Goal: Find contact information: Find contact information

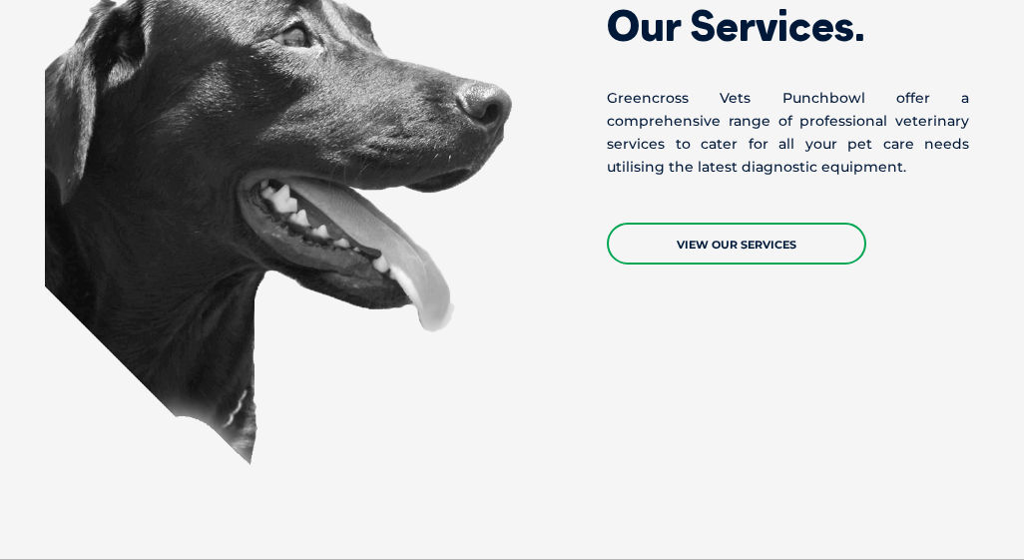
scroll to position [1424, 0]
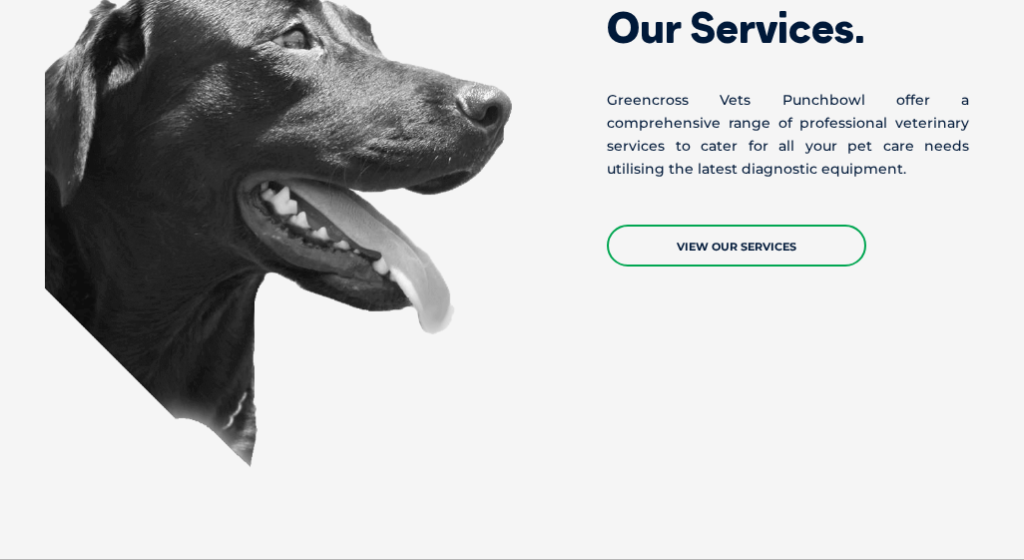
click at [805, 247] on link "View Our Services" at bounding box center [736, 245] width 259 height 42
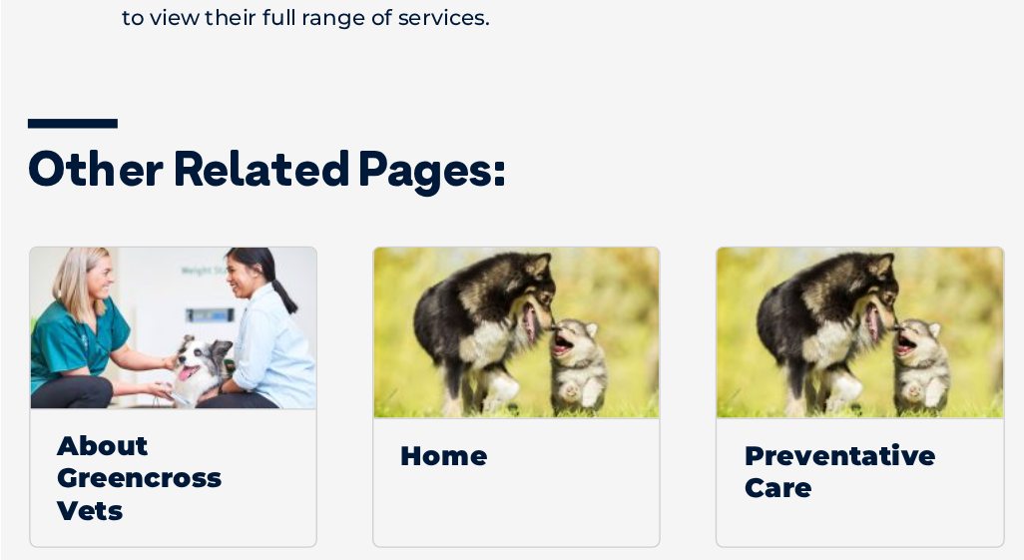
scroll to position [1446, 0]
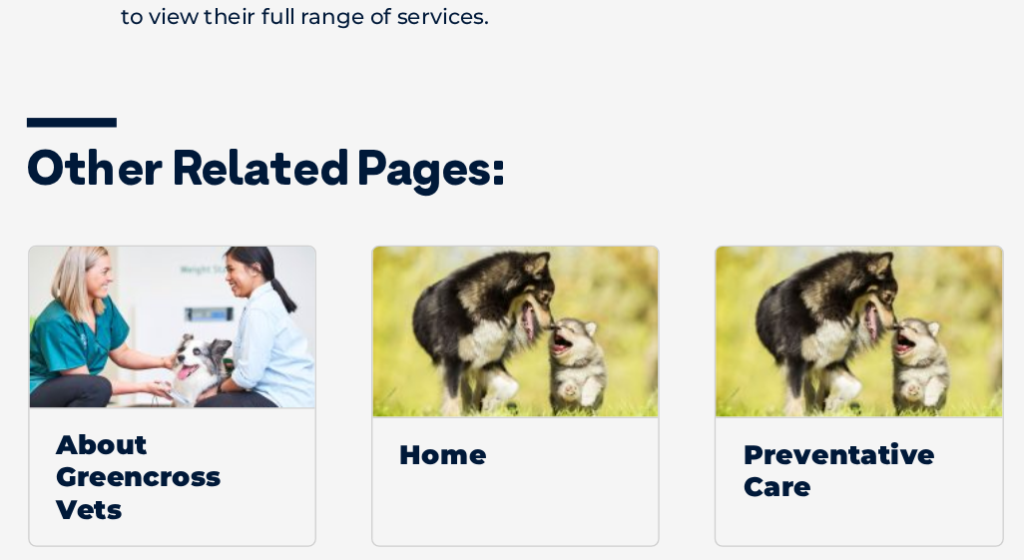
click at [151, 358] on span "About Greencross Vets" at bounding box center [128, 354] width 213 height 103
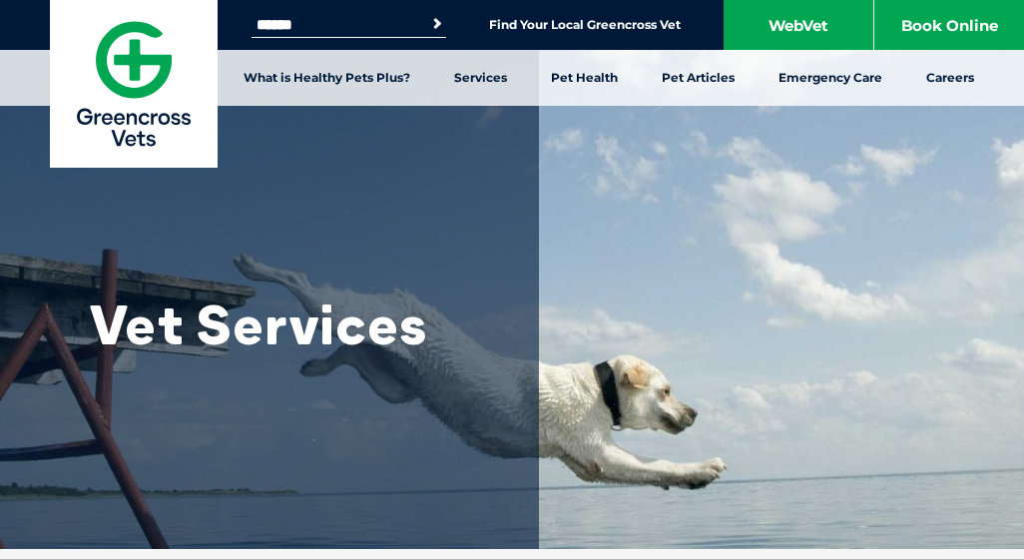
click at [672, 33] on link "Find Your Local Greencross Vet" at bounding box center [585, 25] width 192 height 16
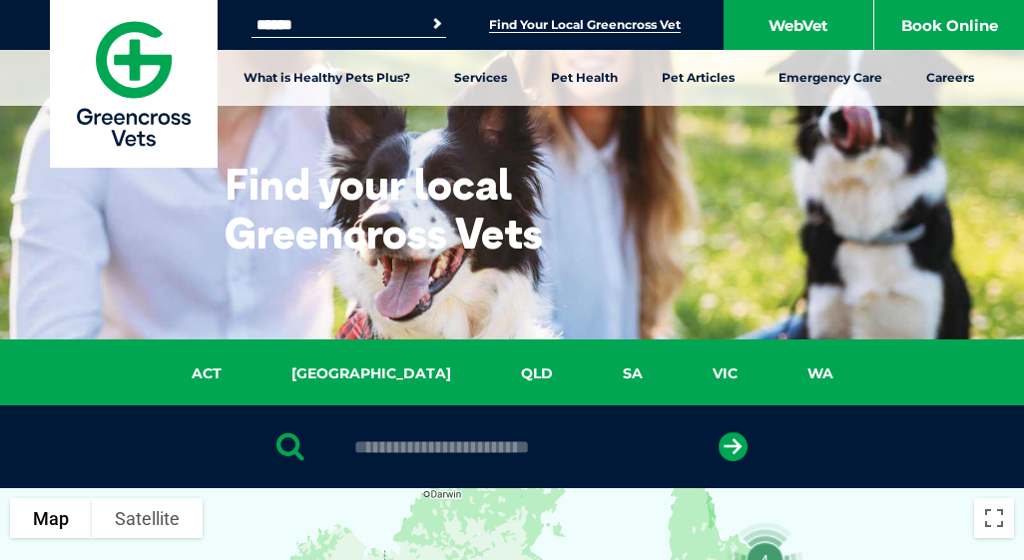
click at [379, 378] on link "[GEOGRAPHIC_DATA]" at bounding box center [370, 373] width 229 height 23
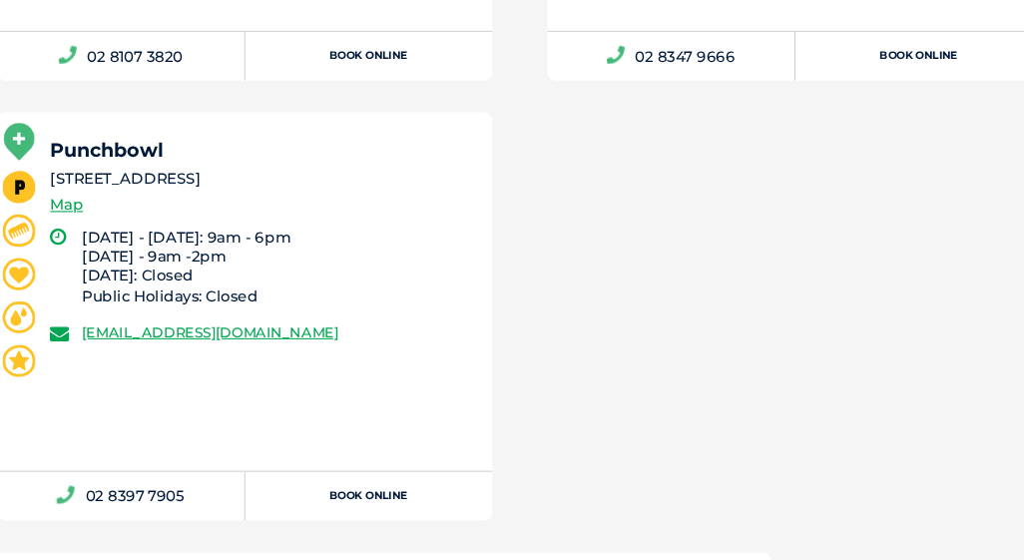
scroll to position [3633, 0]
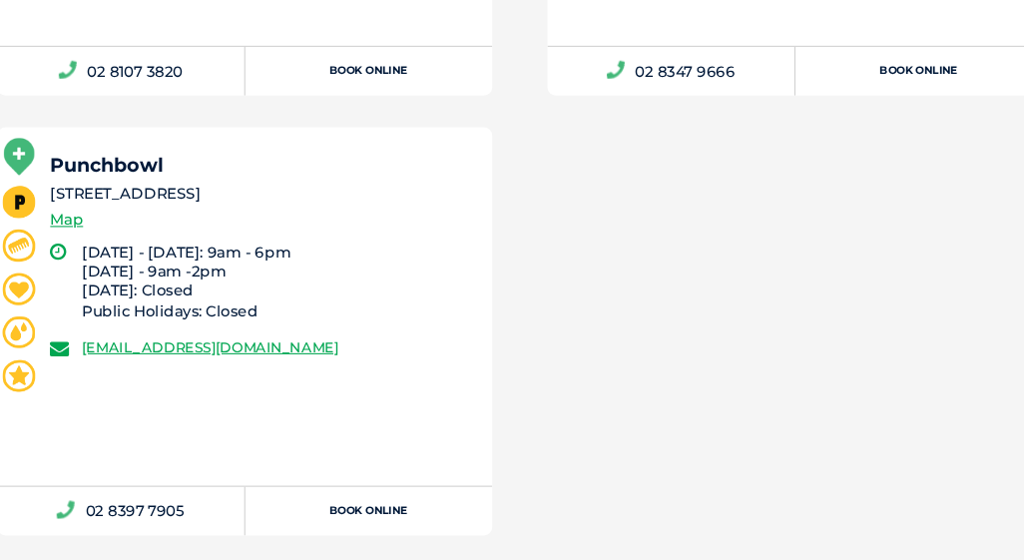
click at [341, 330] on link "[EMAIL_ADDRESS][DOMAIN_NAME]" at bounding box center [220, 326] width 241 height 16
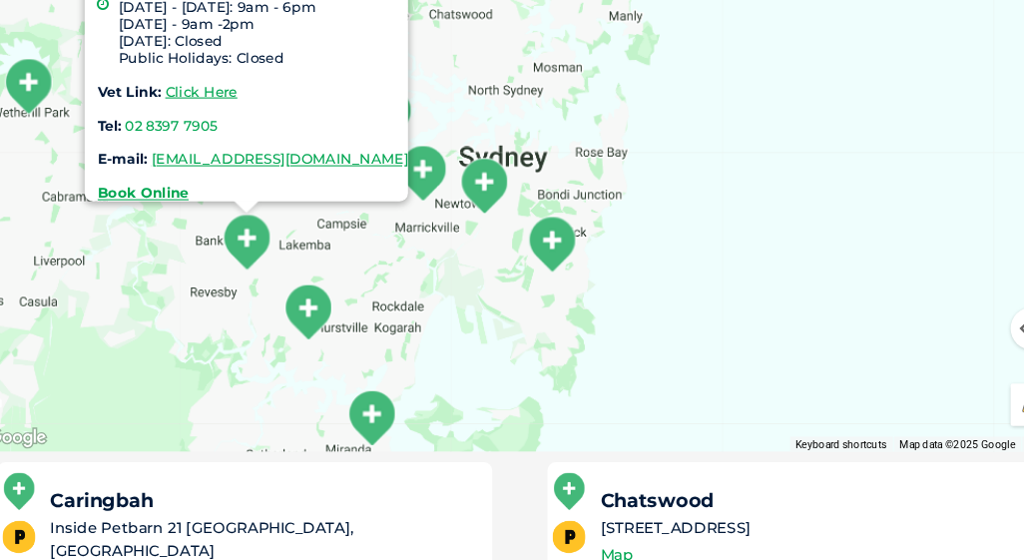
scroll to position [456, 0]
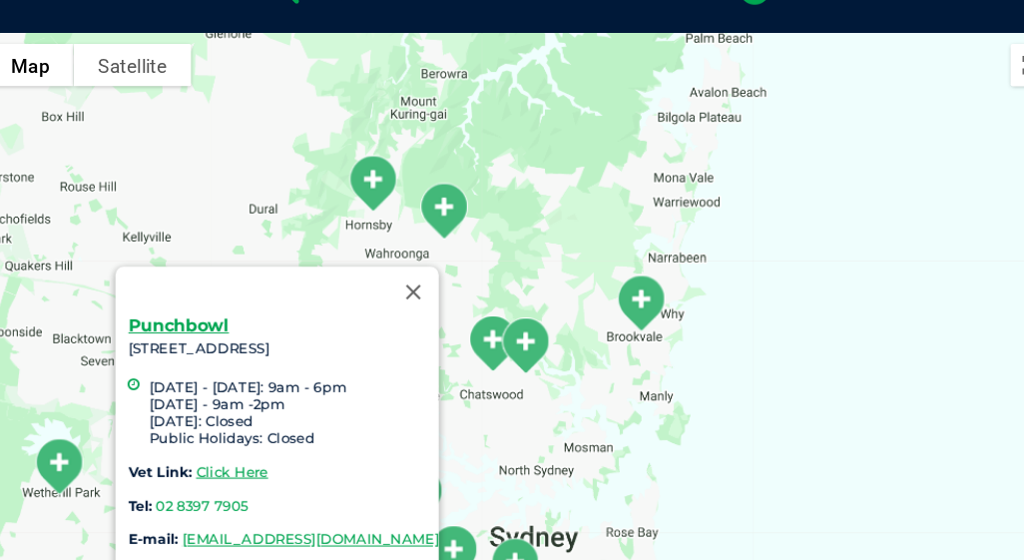
click at [430, 251] on button "Close" at bounding box center [412, 275] width 48 height 48
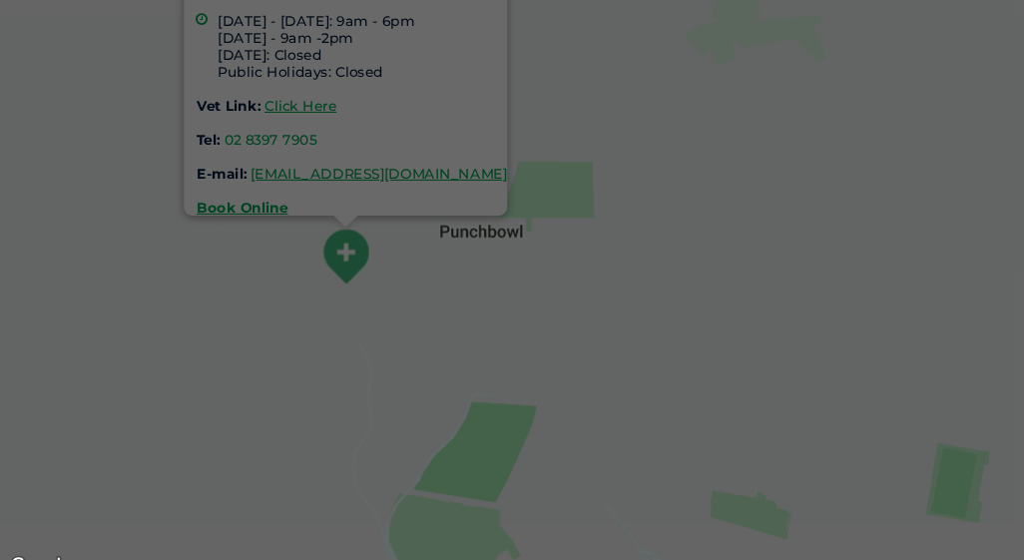
scroll to position [696, 0]
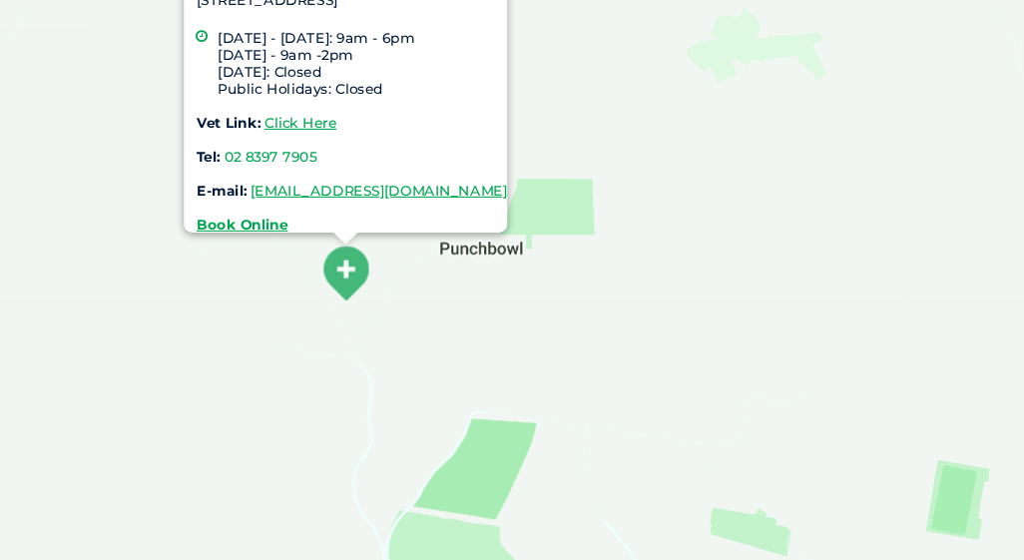
click at [413, 171] on link "[EMAIL_ADDRESS][DOMAIN_NAME]" at bounding box center [356, 179] width 241 height 16
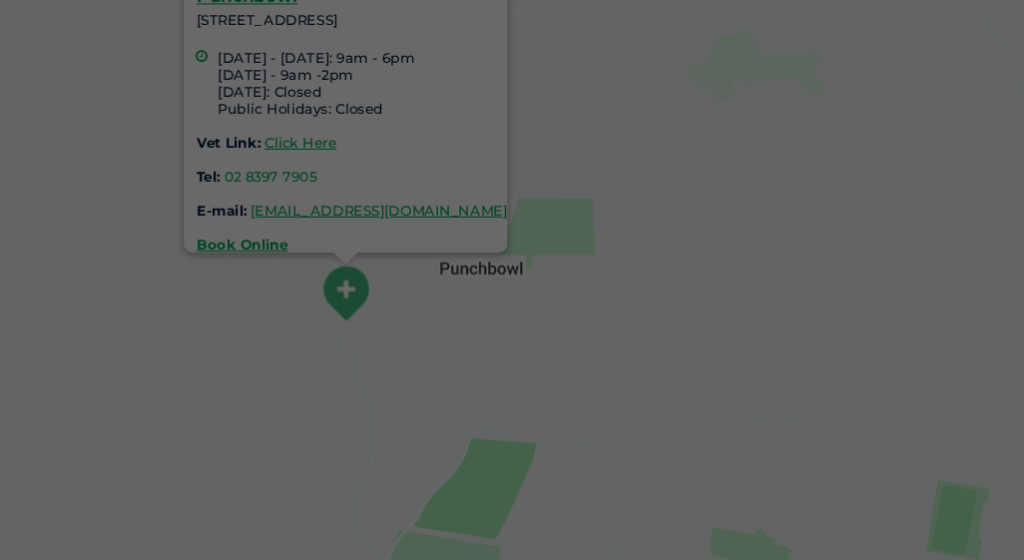
scroll to position [672, 0]
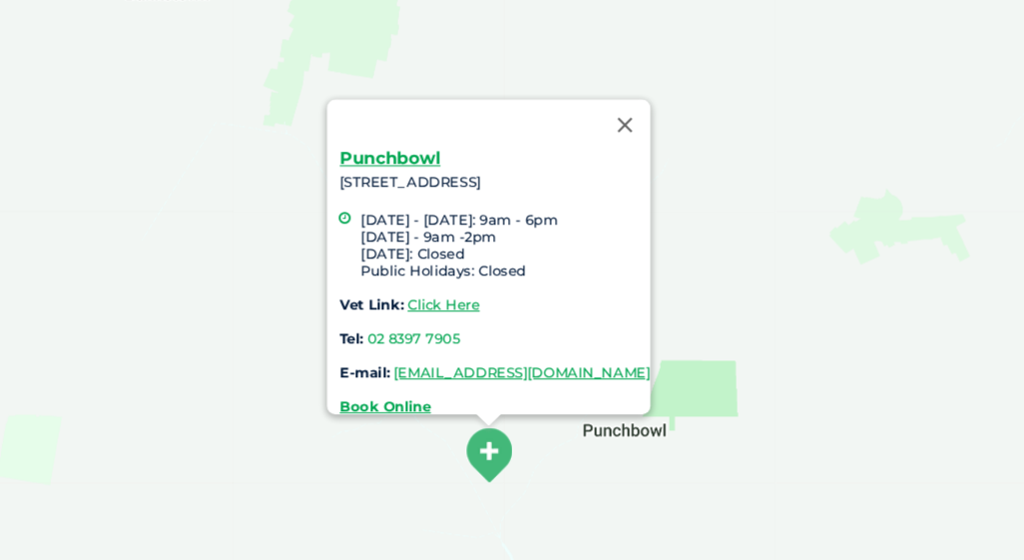
click at [523, 161] on div "Punchbowl [STREET_ADDRESS] [DATE] - [DATE]: 9am - 6pm [DATE] - 9am -2pm [DATE]:…" at bounding box center [466, 266] width 292 height 248
click at [548, 161] on div "Punchbowl [STREET_ADDRESS] [DATE] - [DATE]: 9am - 6pm [DATE] - 9am -2pm [DATE]:…" at bounding box center [466, 266] width 292 height 248
copy div "[STREET_ADDRESS]"
